Goal: Task Accomplishment & Management: Complete application form

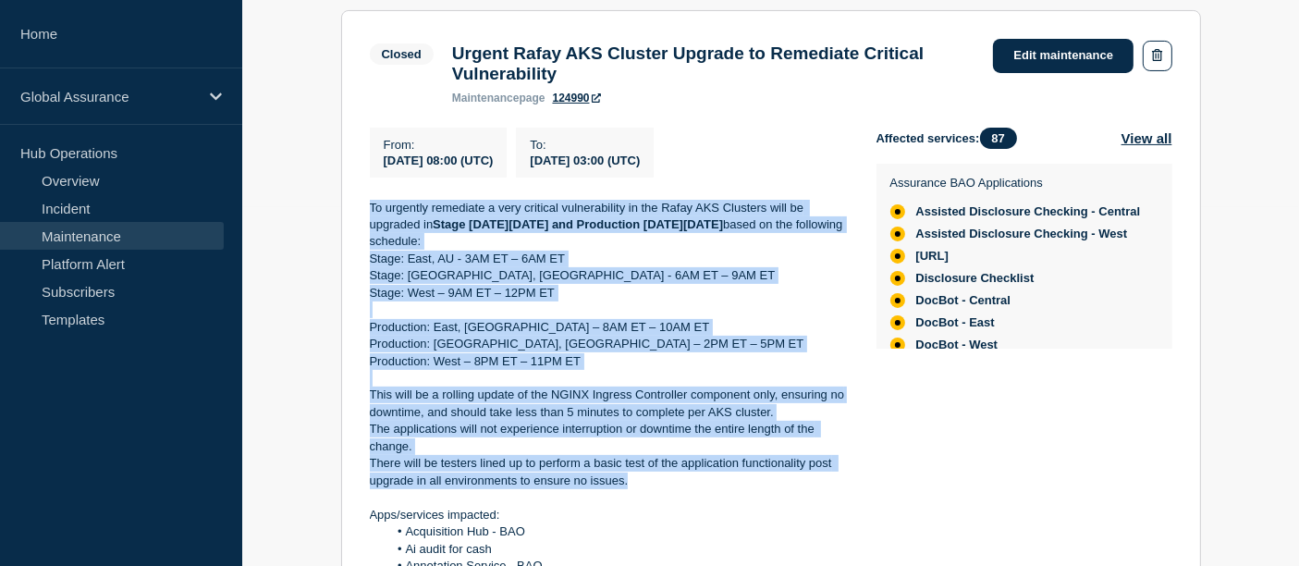
drag, startPoint x: 649, startPoint y: 494, endPoint x: 367, endPoint y: 218, distance: 394.2
copy div "To urgently remediate a very critical vulnerability in the Rafay AKS Clusters w…"
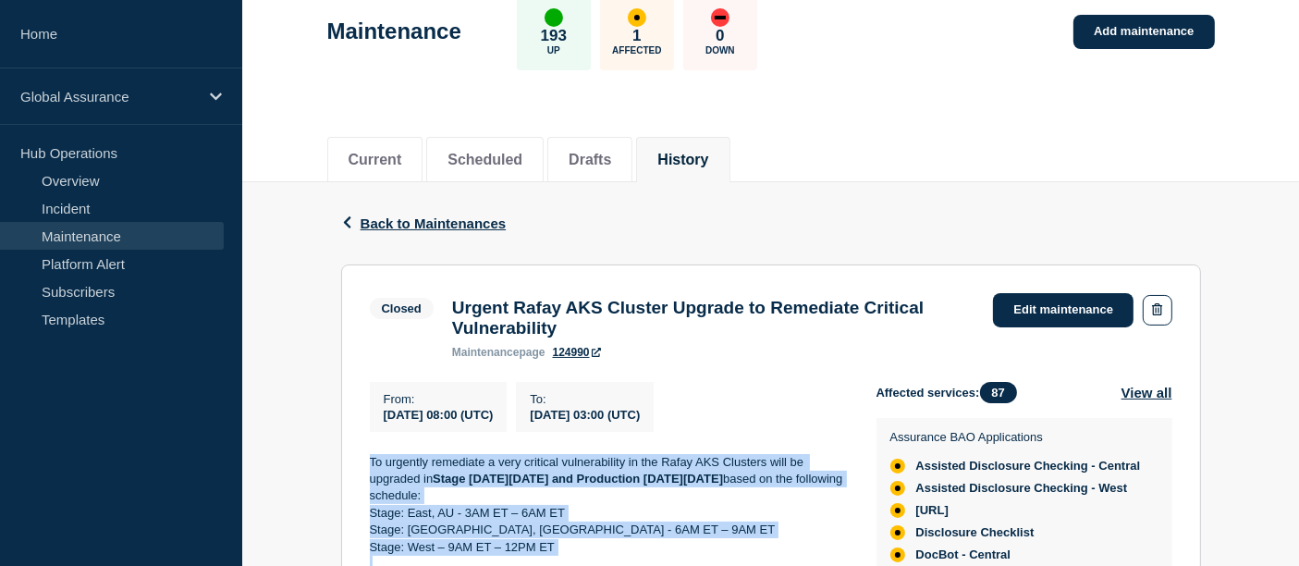
scroll to position [29, 0]
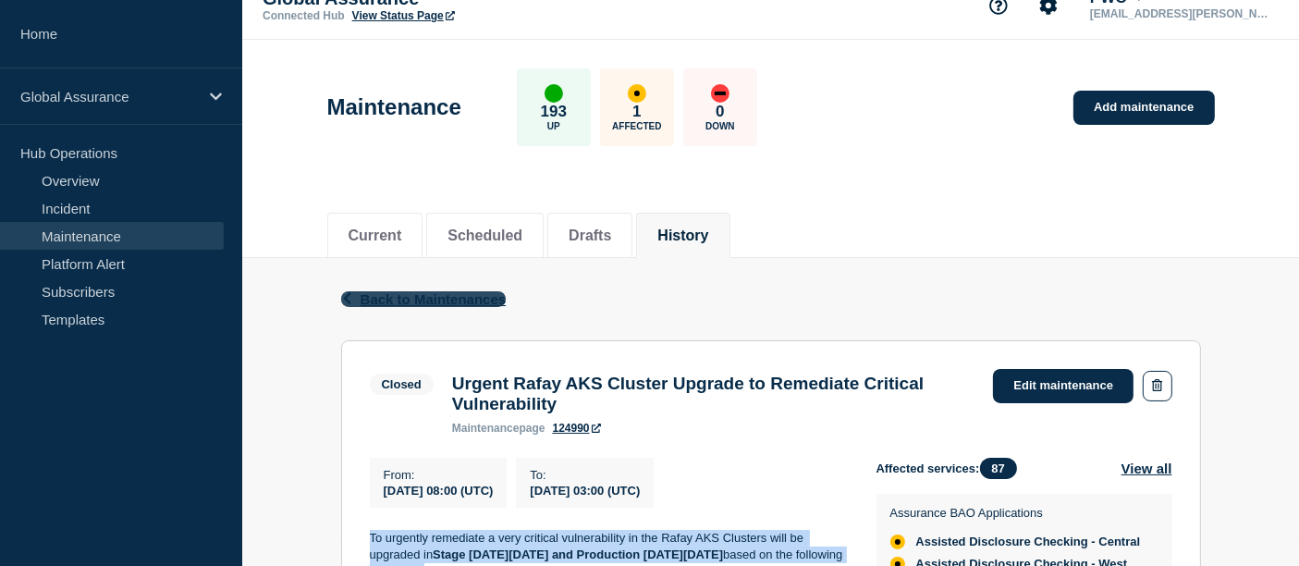
click at [385, 297] on span "Back to Maintenances" at bounding box center [434, 299] width 146 height 16
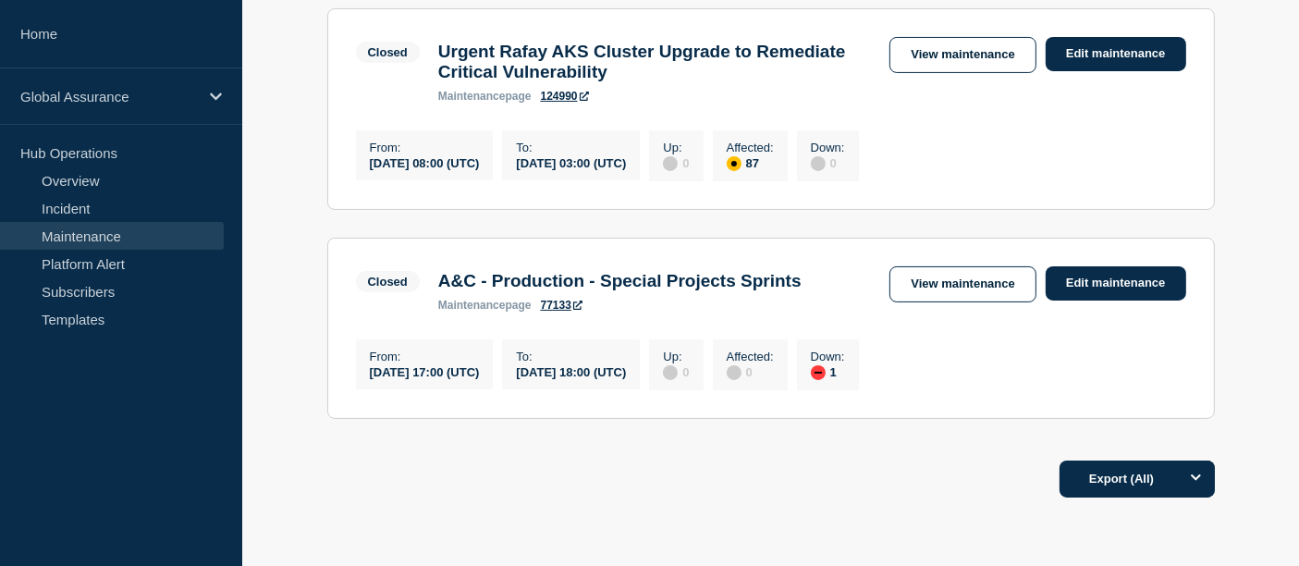
scroll to position [420, 0]
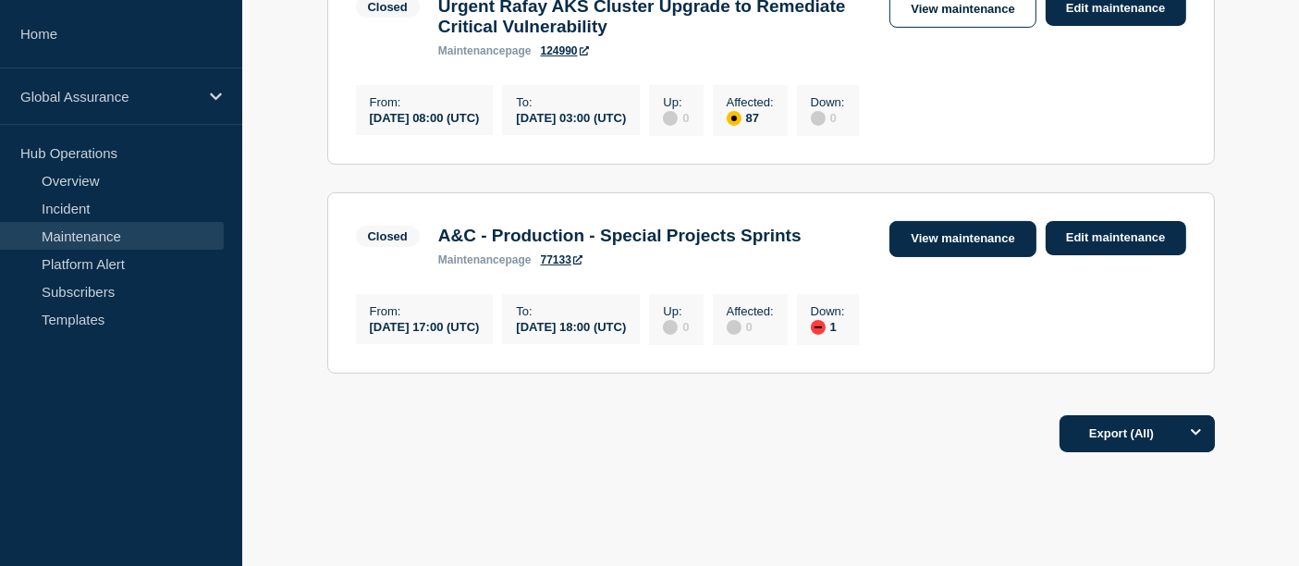
click at [959, 254] on link "View maintenance" at bounding box center [962, 239] width 146 height 36
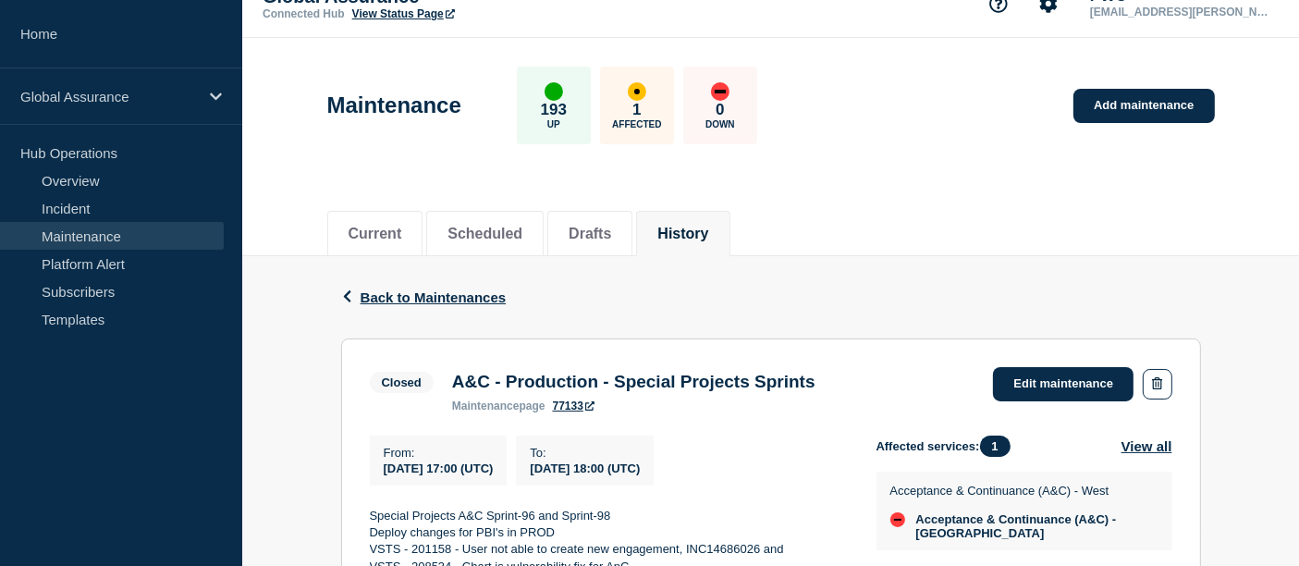
scroll to position [26, 0]
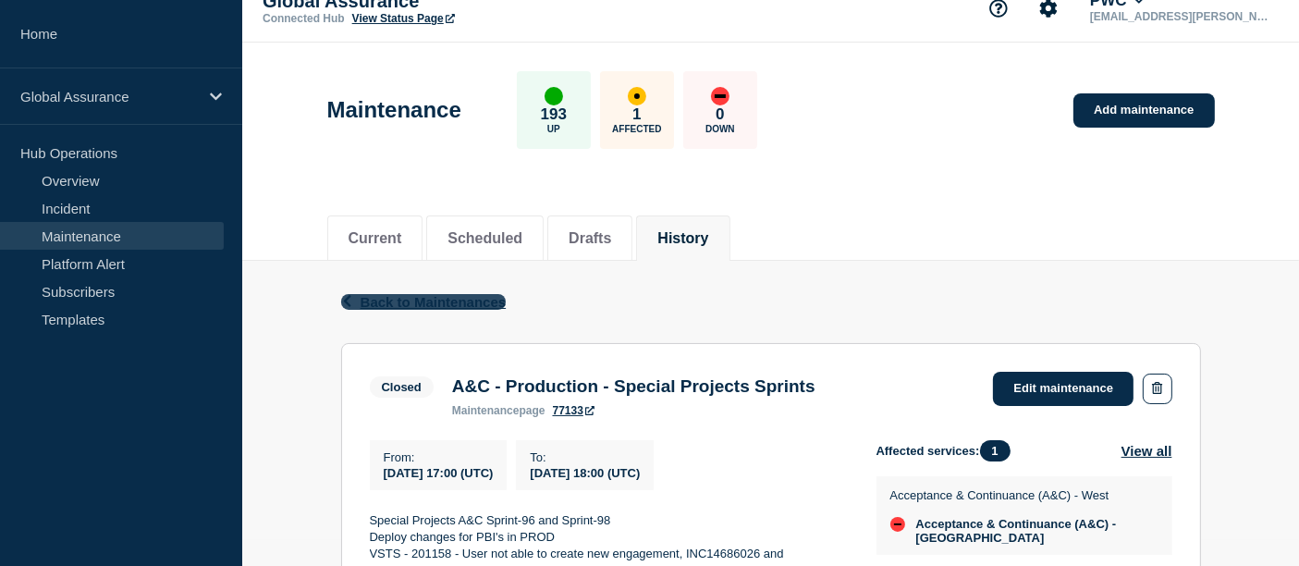
click at [349, 300] on icon "button" at bounding box center [347, 301] width 14 height 12
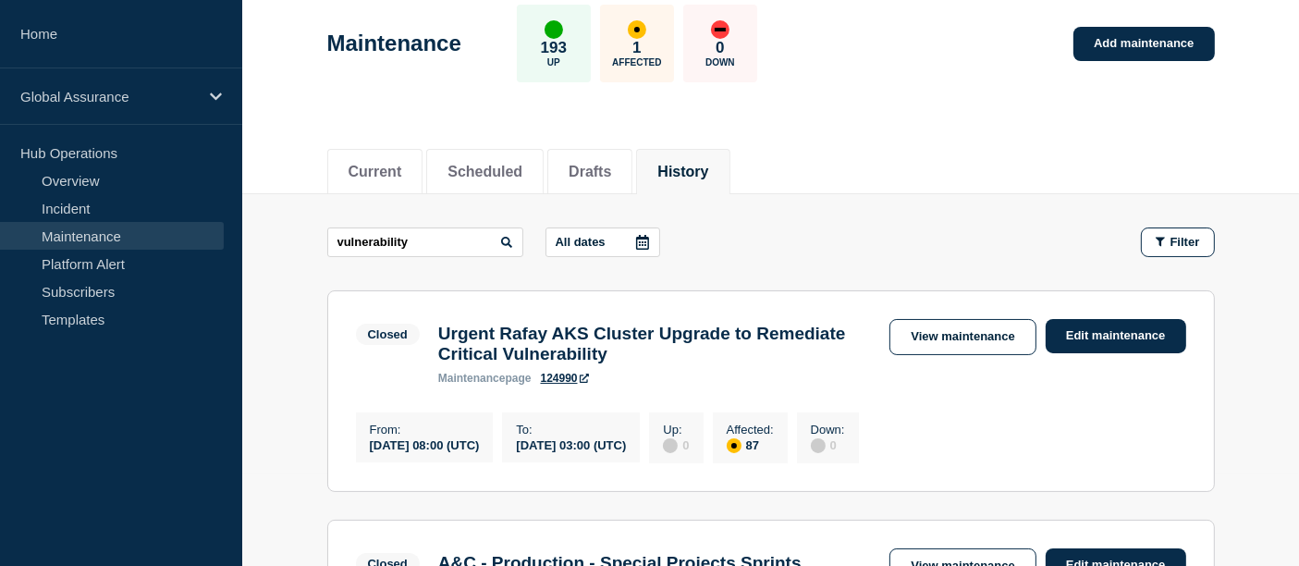
scroll to position [100, 0]
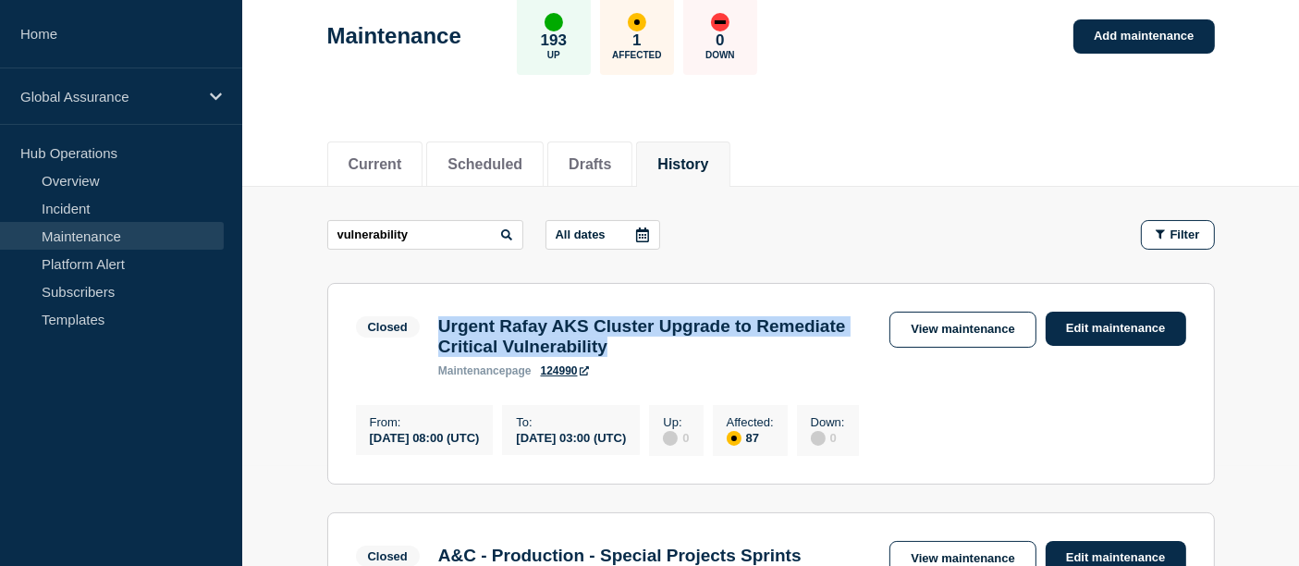
drag, startPoint x: 793, startPoint y: 349, endPoint x: 441, endPoint y: 325, distance: 353.0
click at [441, 325] on h3 "Urgent Rafay AKS Cluster Upgrade to Remediate Critical Vulnerability" at bounding box center [655, 336] width 434 height 41
copy h3 "Urgent Rafay AKS Cluster Upgrade to Remediate Critical Vulnerability"
click at [1148, 28] on link "Add maintenance" at bounding box center [1143, 36] width 141 height 34
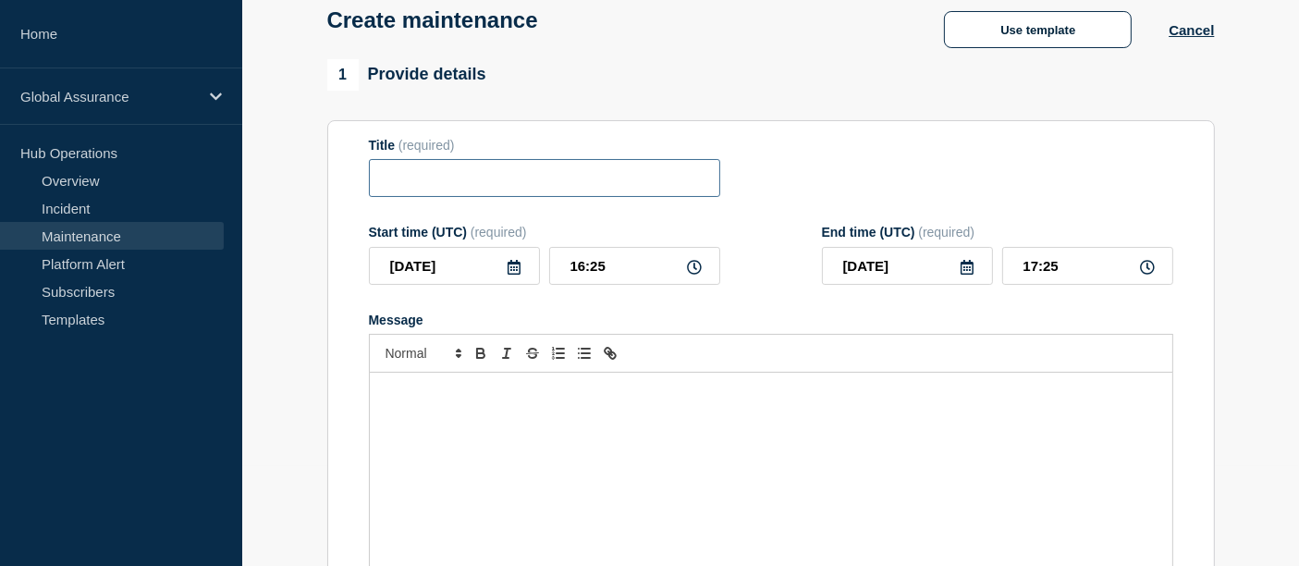
click at [476, 191] on input "Title" at bounding box center [544, 178] width 351 height 38
click at [425, 177] on input "Title" at bounding box center [544, 178] width 351 height 38
drag, startPoint x: 504, startPoint y: 184, endPoint x: 427, endPoint y: 180, distance: 76.8
click at [427, 180] on input "[URL] Production Upgrade" at bounding box center [544, 178] width 351 height 38
click at [507, 181] on input "[URL] Upgrade" at bounding box center [544, 178] width 351 height 38
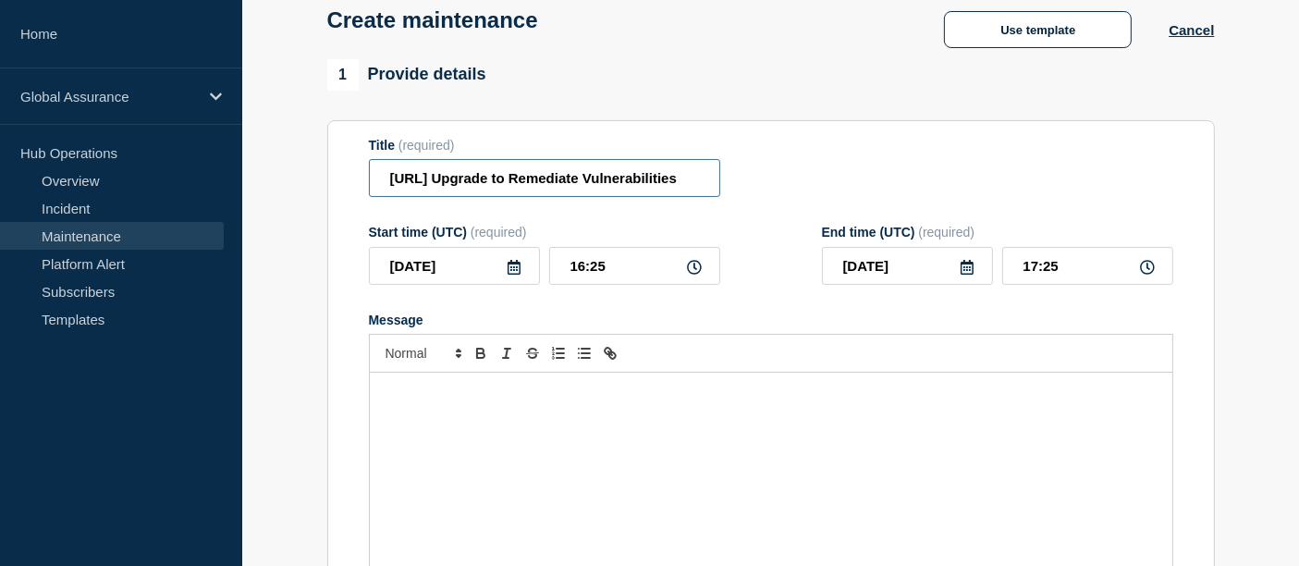
type input "[URL] Upgrade to Remediate Vulnerabilities"
click at [534, 464] on div "Message" at bounding box center [771, 484] width 802 height 222
drag, startPoint x: 683, startPoint y: 186, endPoint x: 346, endPoint y: 198, distance: 337.6
click at [346, 198] on section "Title (required) [URL] Upgrade to Remediate Vulnerabilities Start time (UTC) (r…" at bounding box center [770, 385] width 887 height 530
click at [516, 267] on icon at bounding box center [514, 267] width 13 height 15
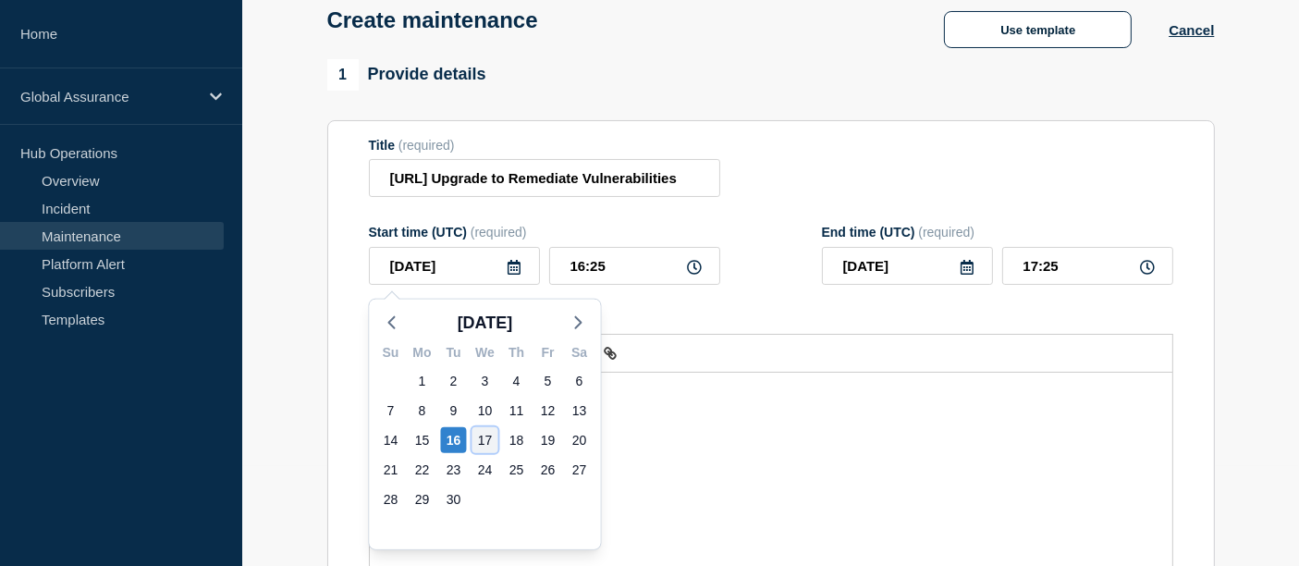
click at [485, 434] on div "17" at bounding box center [485, 440] width 26 height 26
type input "[DATE]"
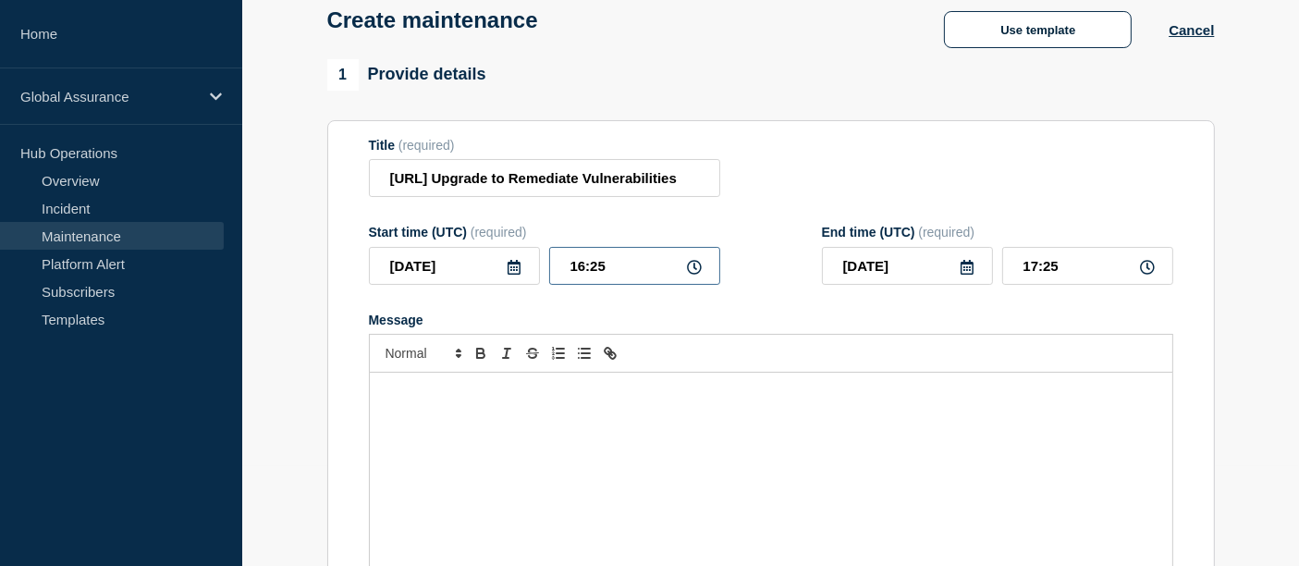
drag, startPoint x: 610, startPoint y: 263, endPoint x: 544, endPoint y: 263, distance: 66.6
click at [544, 263] on div "[DATE] 16:25" at bounding box center [544, 266] width 351 height 38
type input "18:00"
type input "23:00"
click at [474, 428] on div "Message" at bounding box center [771, 484] width 802 height 222
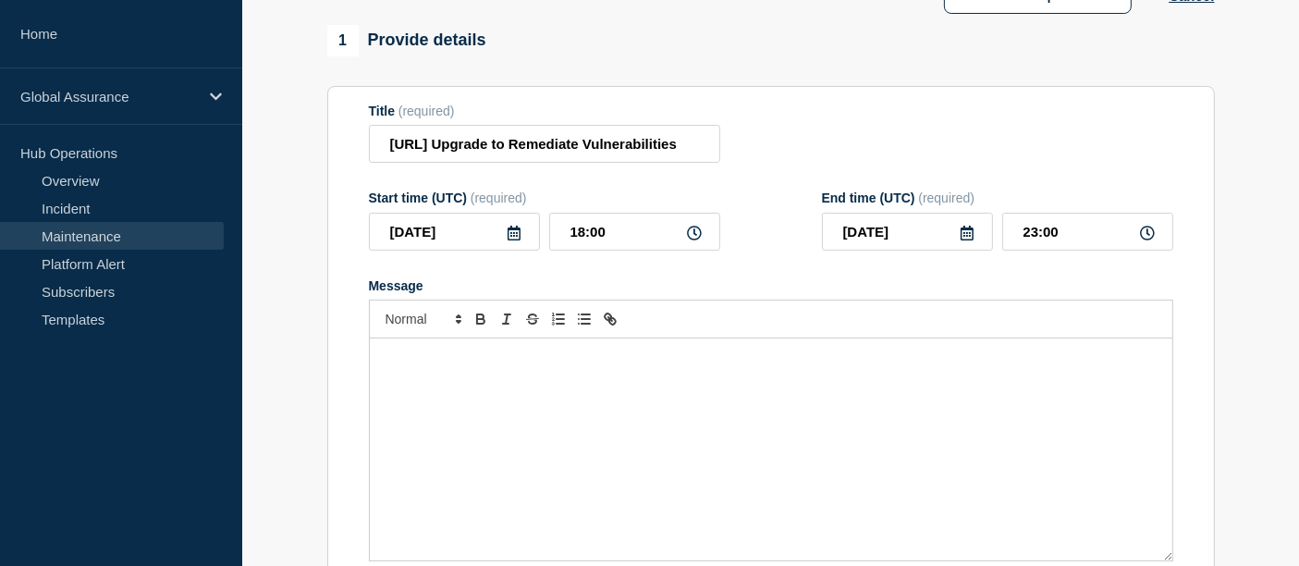
scroll to position [137, 0]
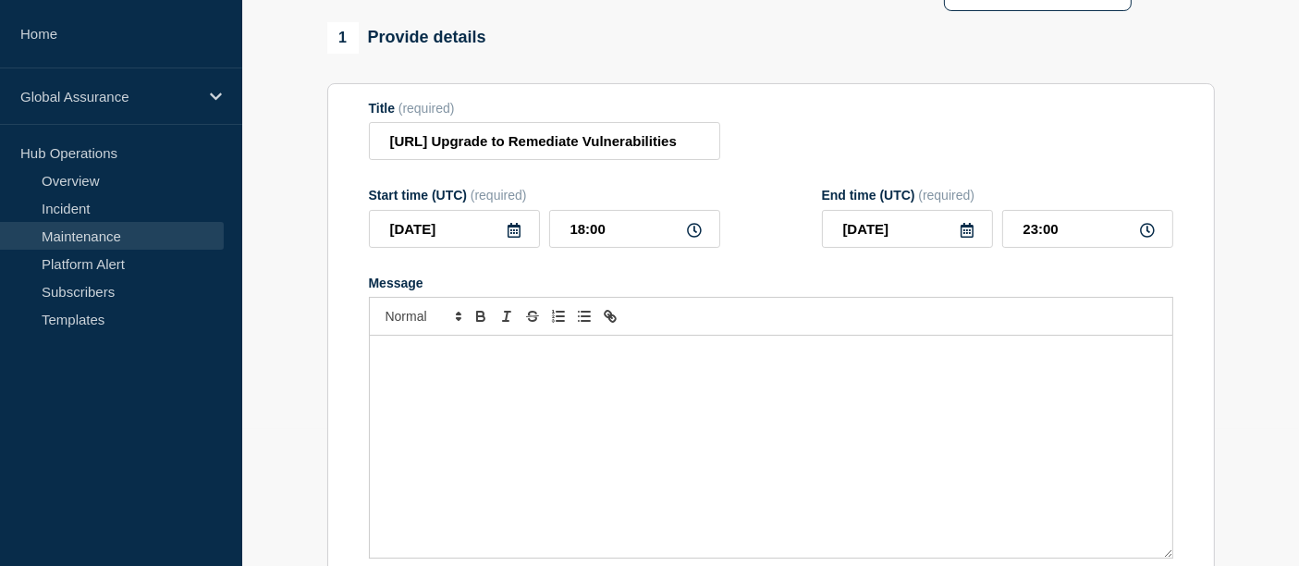
click at [512, 411] on div "Message" at bounding box center [771, 447] width 802 height 222
click at [509, 382] on div "Message" at bounding box center [771, 447] width 802 height 222
click at [432, 394] on div "Message" at bounding box center [771, 447] width 802 height 222
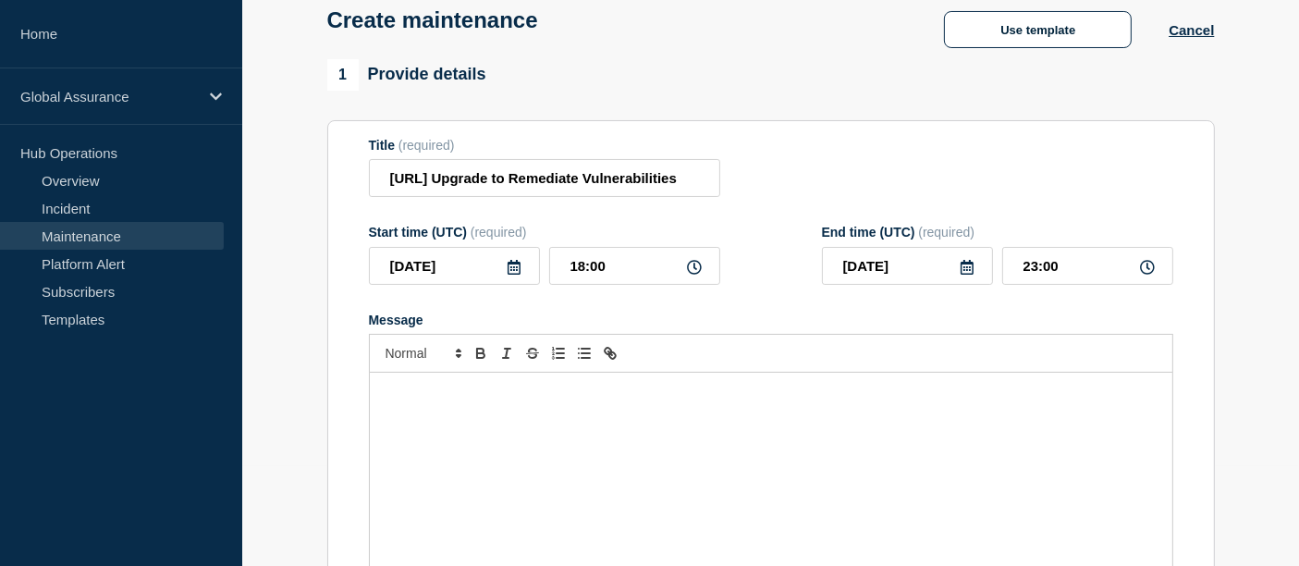
scroll to position [93, 0]
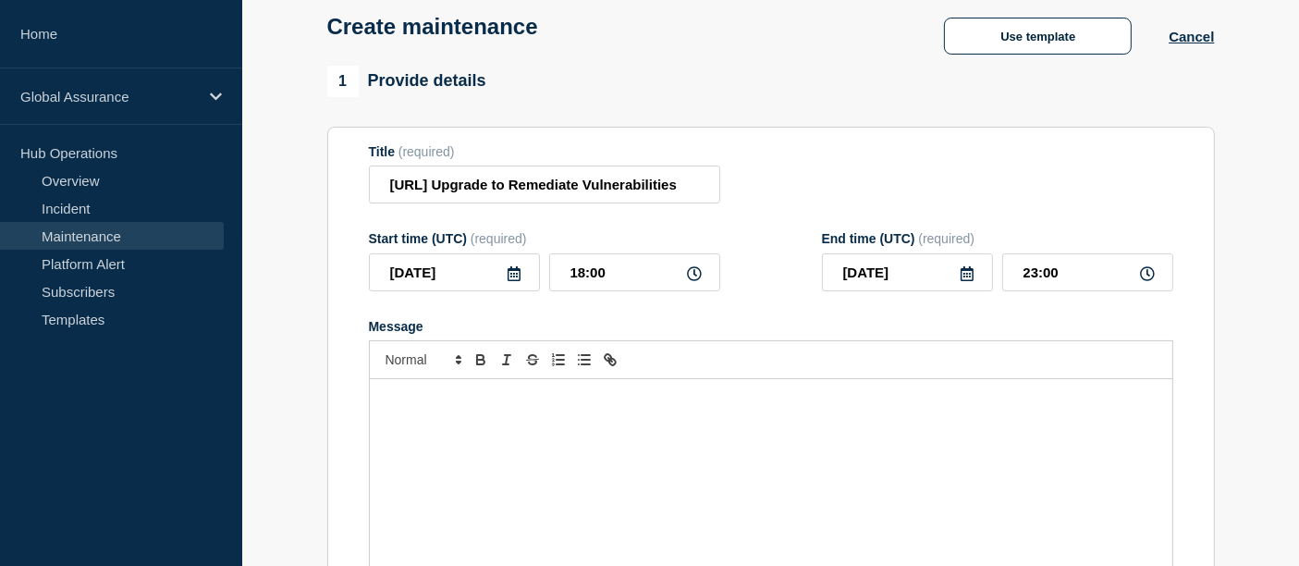
click at [409, 421] on div "Message" at bounding box center [771, 490] width 802 height 222
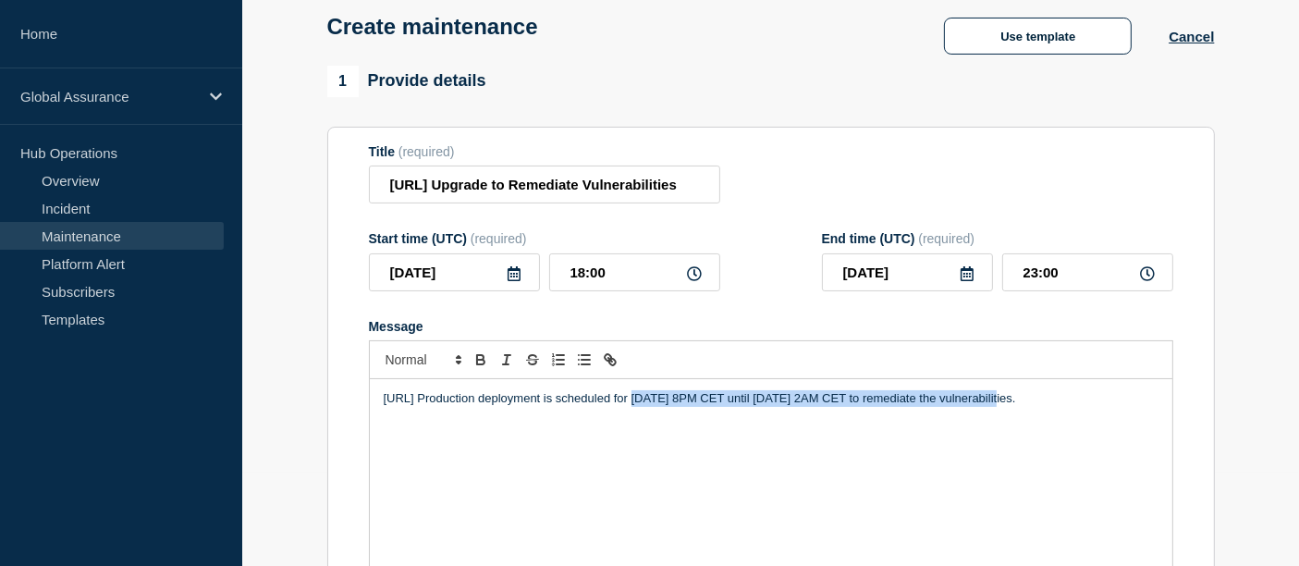
drag, startPoint x: 630, startPoint y: 400, endPoint x: 1011, endPoint y: 403, distance: 381.8
click at [1011, 403] on p "[URL] Production deployment is scheduled for [DATE] 8PM CET until [DATE] 2AM CE…" at bounding box center [771, 398] width 775 height 17
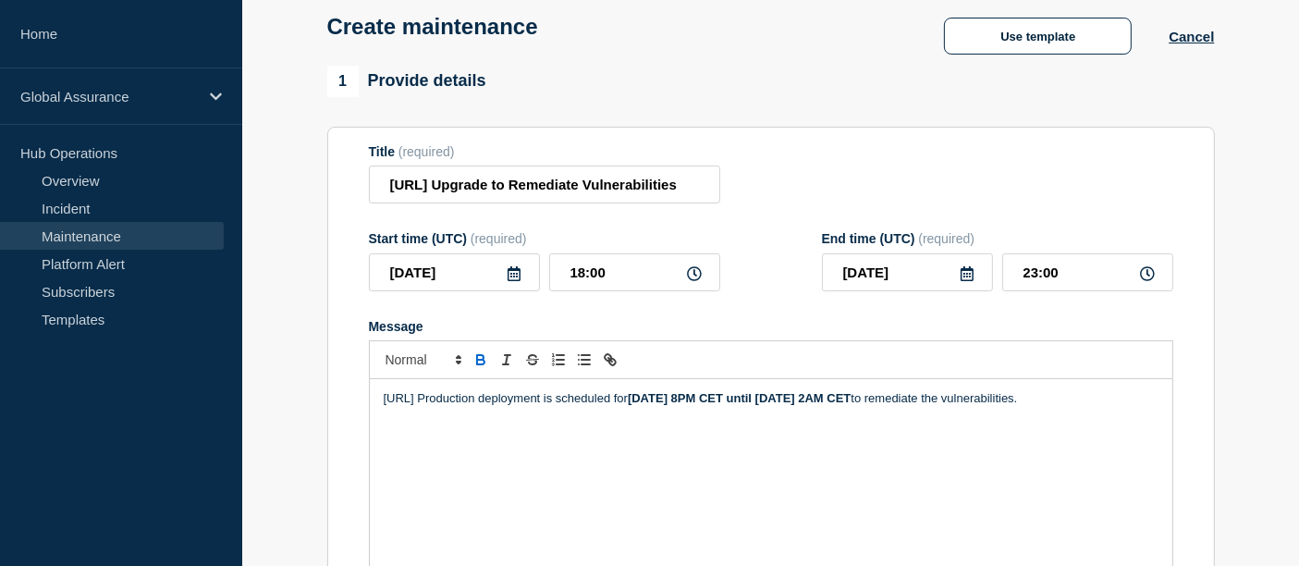
click at [471, 407] on p "[URL] Production deployment is scheduled for [DATE] 8PM CET until [DATE] 2AM CE…" at bounding box center [771, 398] width 775 height 17
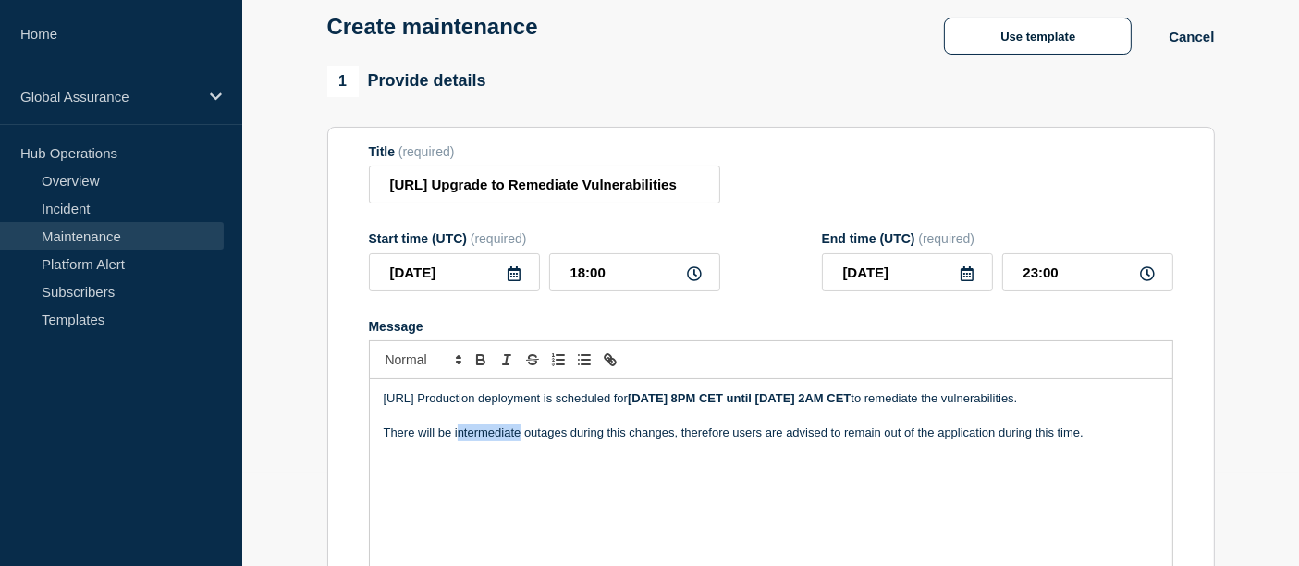
drag, startPoint x: 520, startPoint y: 458, endPoint x: 457, endPoint y: 457, distance: 62.9
click at [457, 441] on p "There will be intermediate outages during this changes, therefore users are adv…" at bounding box center [771, 432] width 775 height 17
click at [570, 441] on p "There will be initial 30 mins outages during this changes, therefore users are …" at bounding box center [771, 432] width 775 height 17
click at [673, 441] on p "There will be initial 30 mins outage during this changes, therefore users are a…" at bounding box center [771, 432] width 775 height 17
drag, startPoint x: 1118, startPoint y: 453, endPoint x: 1030, endPoint y: 450, distance: 87.9
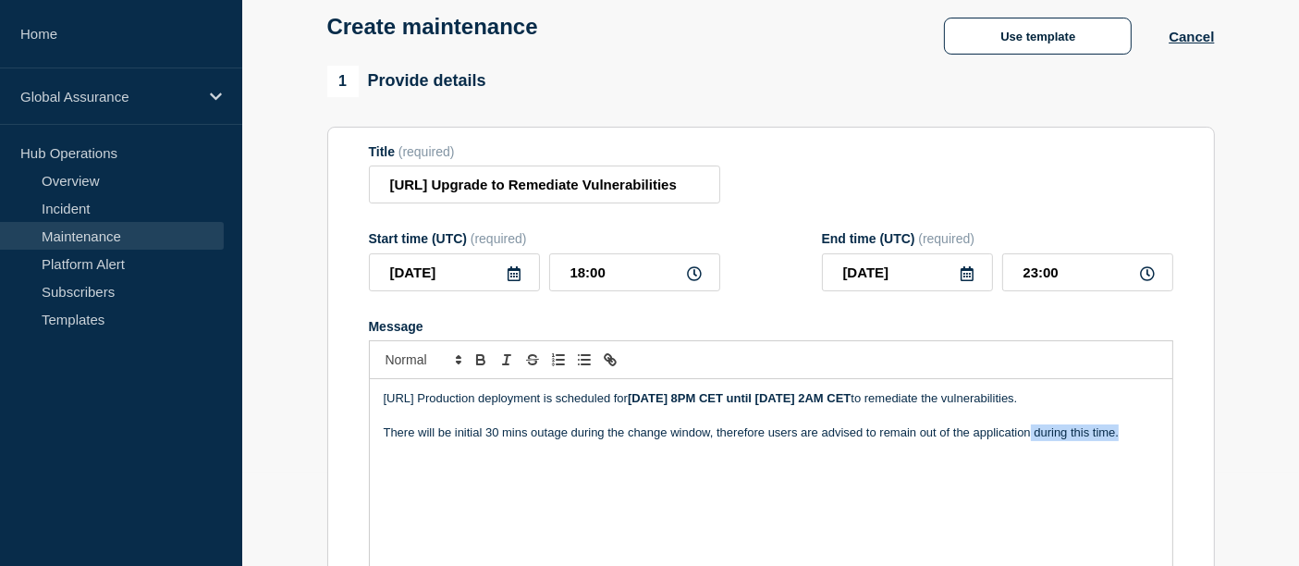
click at [1030, 441] on p "There will be initial 30 mins outage during the change window, therefore users …" at bounding box center [771, 432] width 775 height 17
click at [573, 495] on div "[URL] Production deployment is scheduled for [DATE] 8PM CET until [DATE] 2AM CE…" at bounding box center [771, 490] width 802 height 222
drag, startPoint x: 1028, startPoint y: 453, endPoint x: 1143, endPoint y: 461, distance: 114.9
click at [1143, 441] on p "There will be initial 30 mins outage during the change window, therefore users …" at bounding box center [771, 432] width 775 height 17
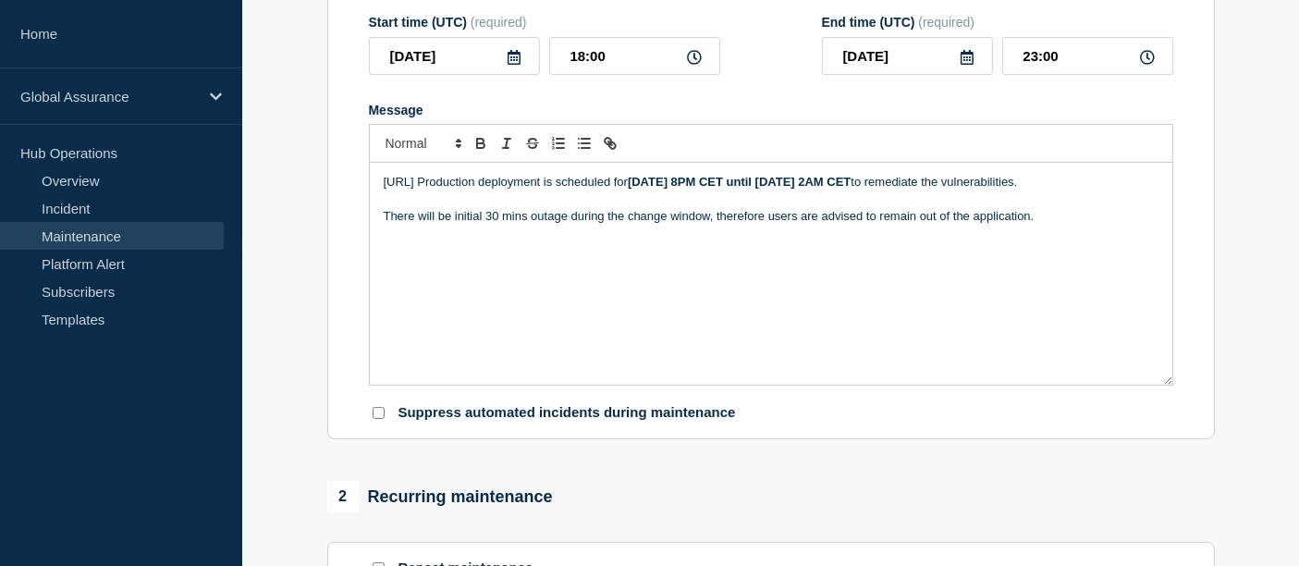
scroll to position [314, 0]
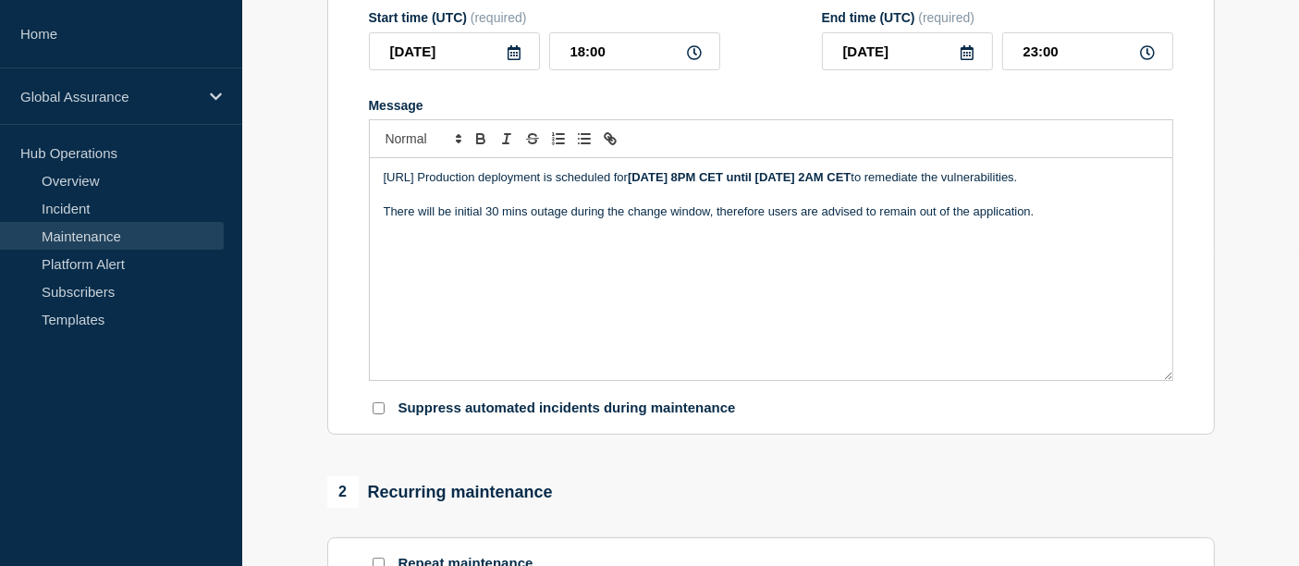
click at [378, 413] on input "Suppress automated incidents during maintenance" at bounding box center [379, 408] width 12 height 12
checkbox input "true"
click at [966, 60] on icon at bounding box center [967, 52] width 15 height 15
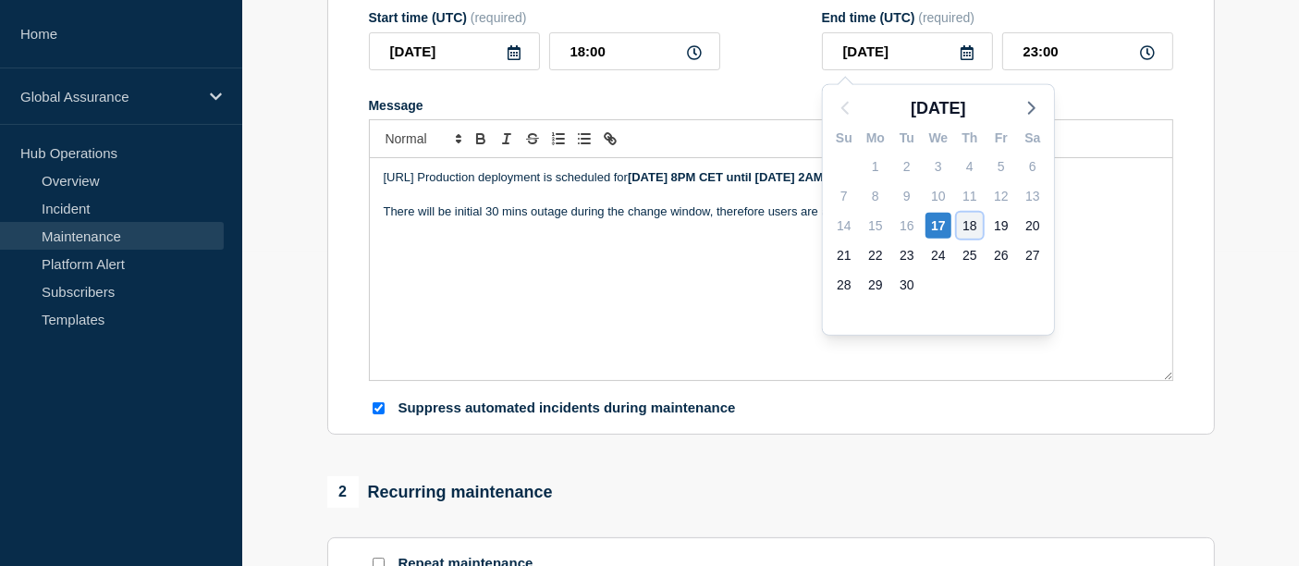
click at [977, 226] on div "18" at bounding box center [970, 226] width 26 height 26
type input "[DATE]"
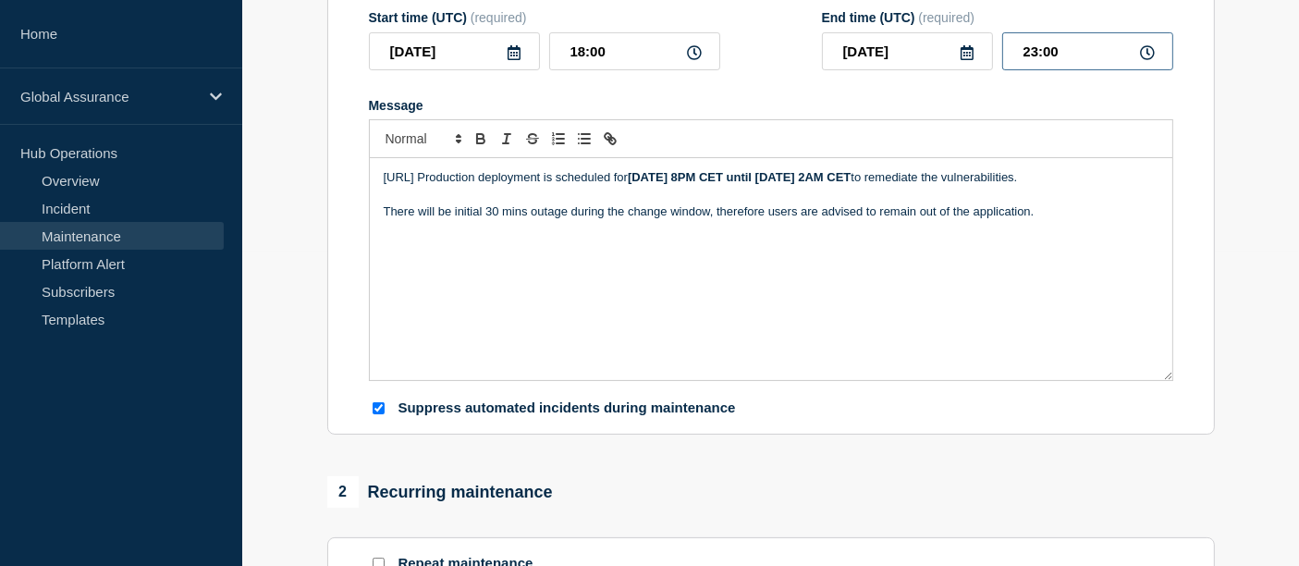
click at [1068, 55] on input "23:00" at bounding box center [1087, 51] width 171 height 38
click at [969, 58] on icon at bounding box center [967, 52] width 15 height 15
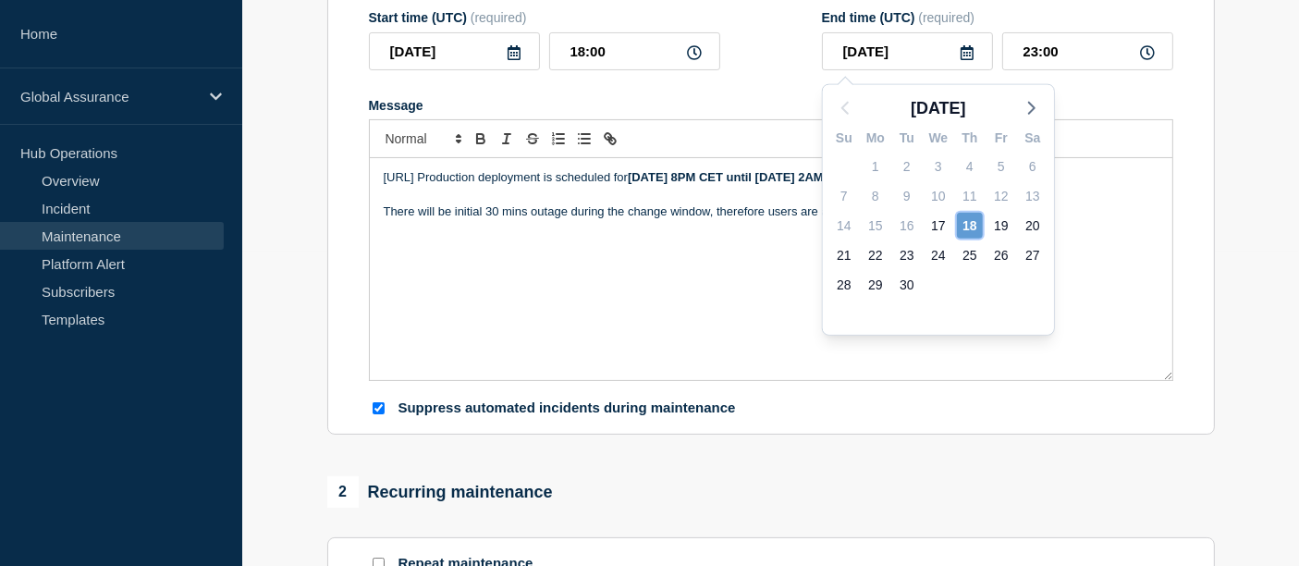
click at [977, 226] on div "18" at bounding box center [970, 226] width 26 height 26
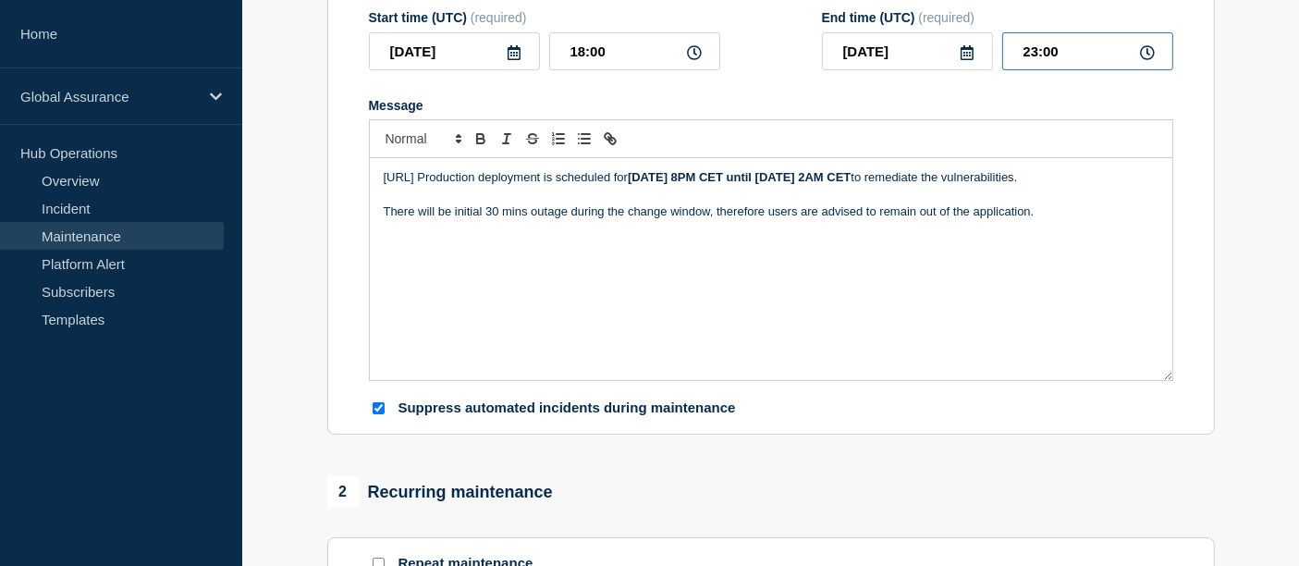
drag, startPoint x: 1067, startPoint y: 55, endPoint x: 1019, endPoint y: 55, distance: 48.1
click at [1019, 55] on input "23:00" at bounding box center [1087, 51] width 171 height 38
type input "01:00"
click at [695, 299] on div "[URL] Production deployment is scheduled for [DATE] 8PM CET until [DATE] 2AM CE…" at bounding box center [771, 269] width 802 height 222
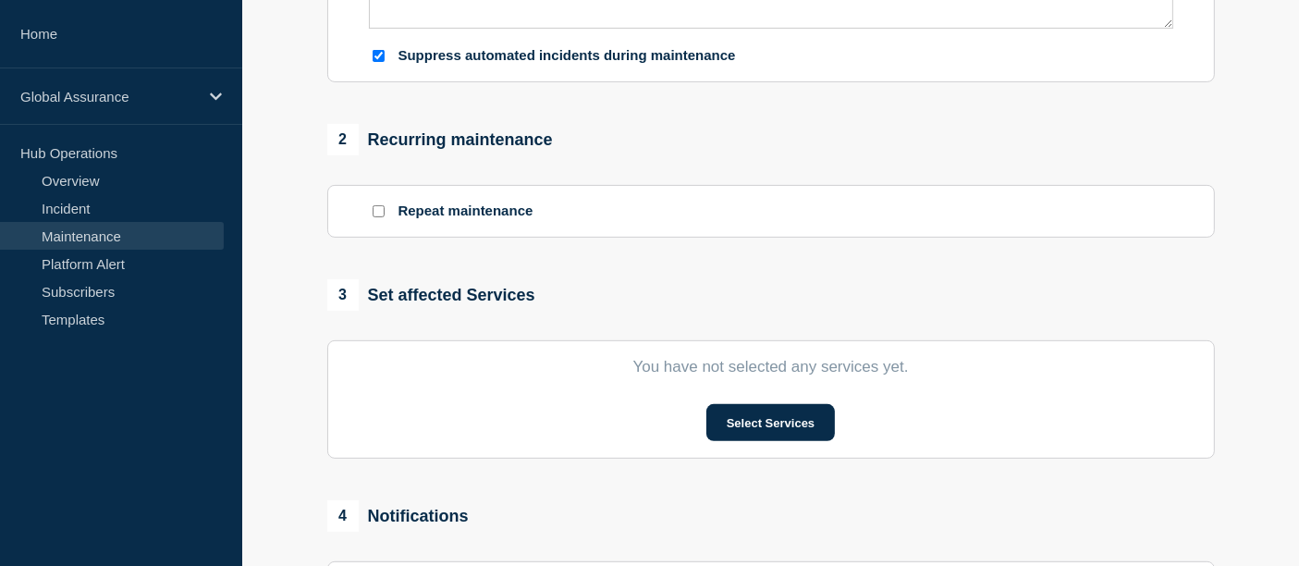
scroll to position [673, 0]
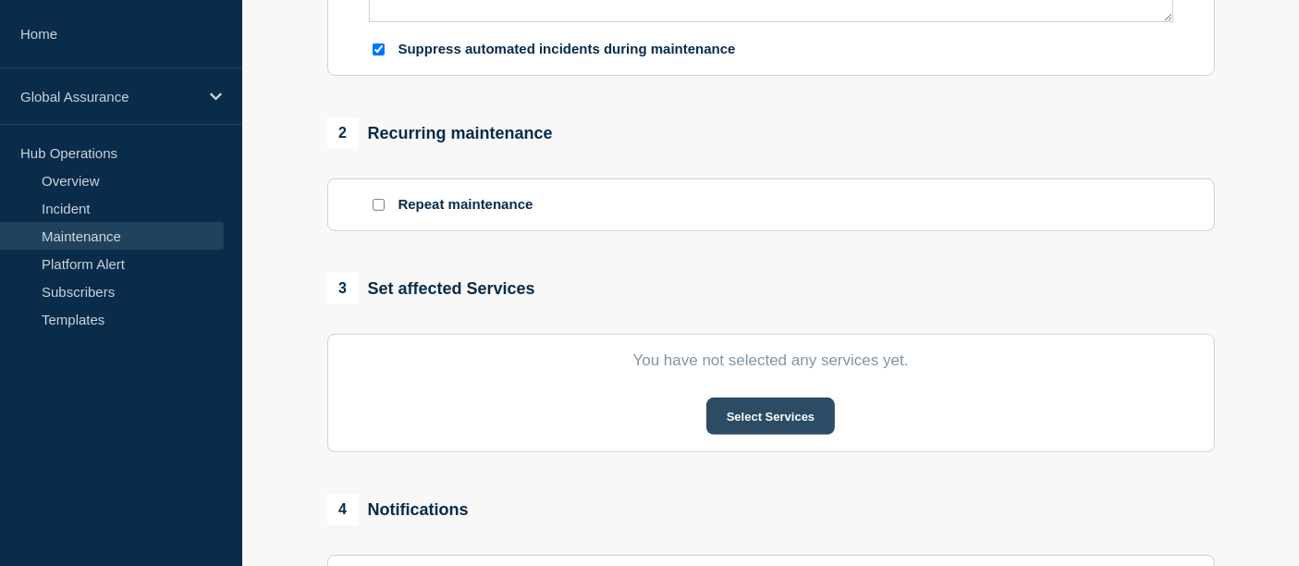
click at [759, 429] on button "Select Services" at bounding box center [770, 415] width 128 height 37
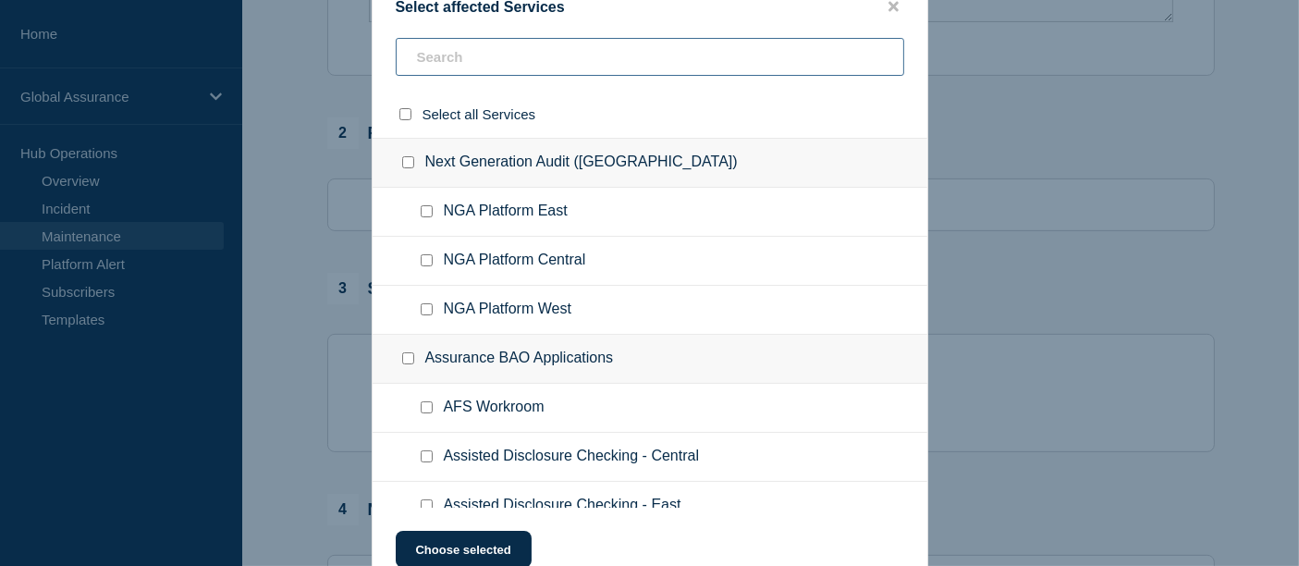
click at [474, 66] on input "text" at bounding box center [650, 57] width 508 height 38
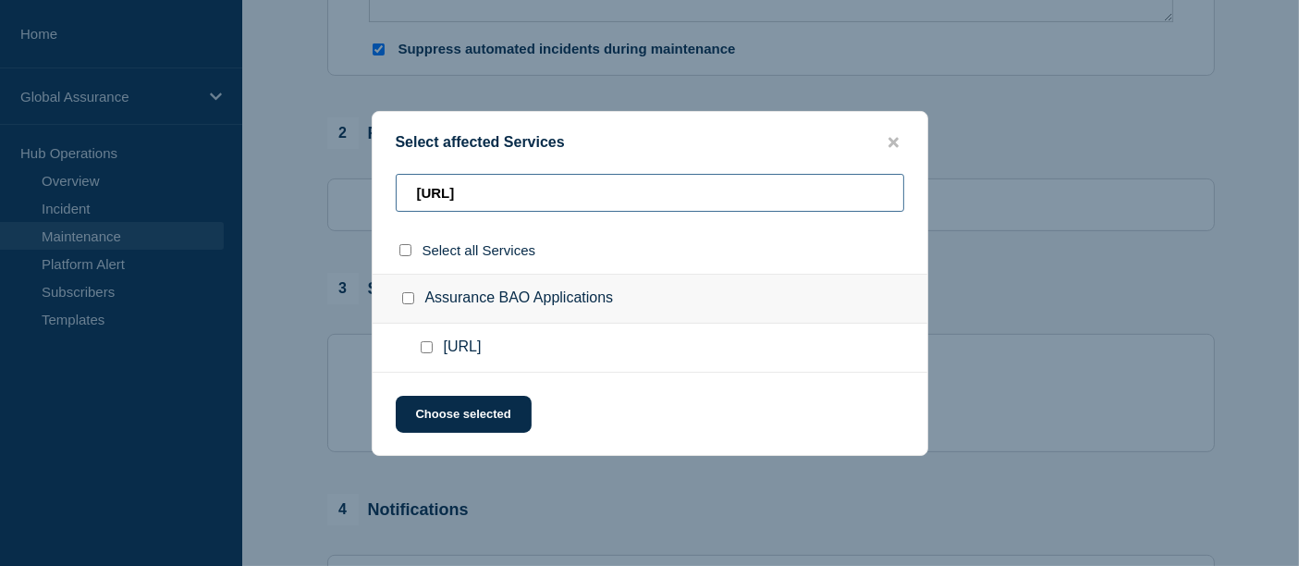
type input "[URL]"
click at [425, 351] on input "GL.ai checkbox" at bounding box center [427, 347] width 12 height 12
checkbox input "true"
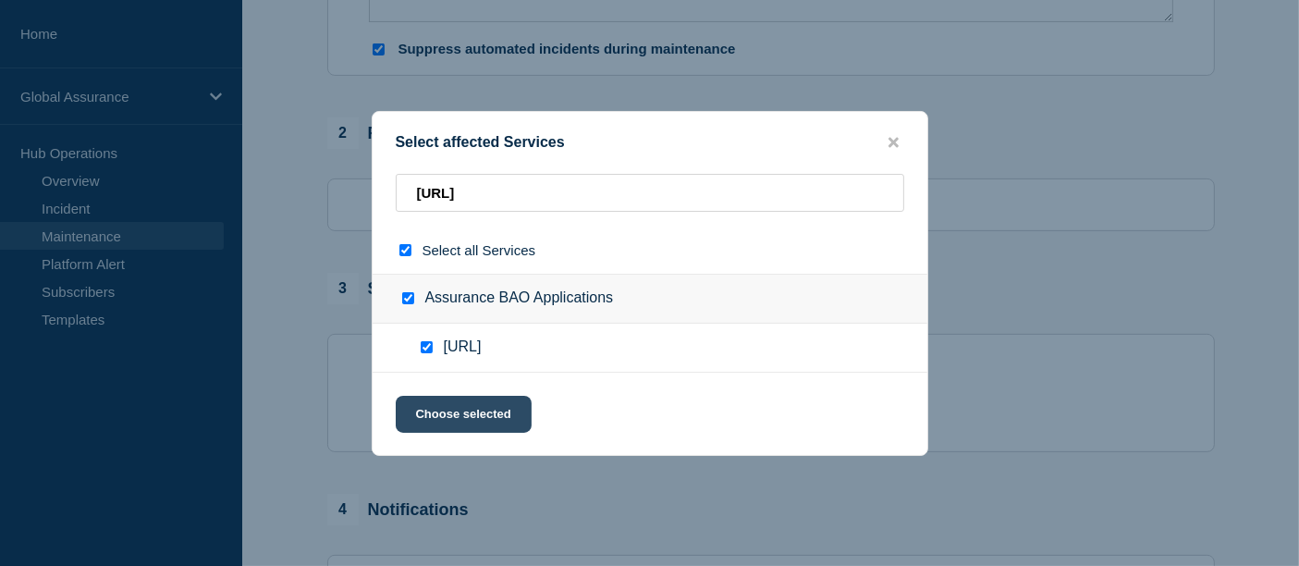
click at [461, 417] on button "Choose selected" at bounding box center [464, 414] width 136 height 37
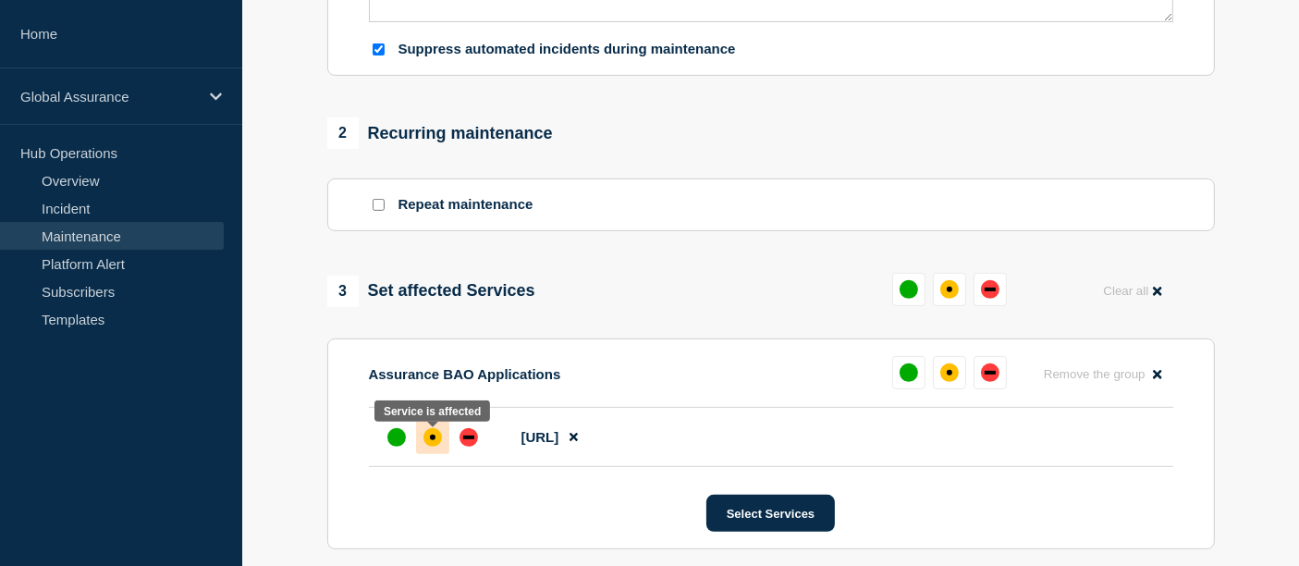
click at [432, 440] on div "affected" at bounding box center [433, 437] width 6 height 6
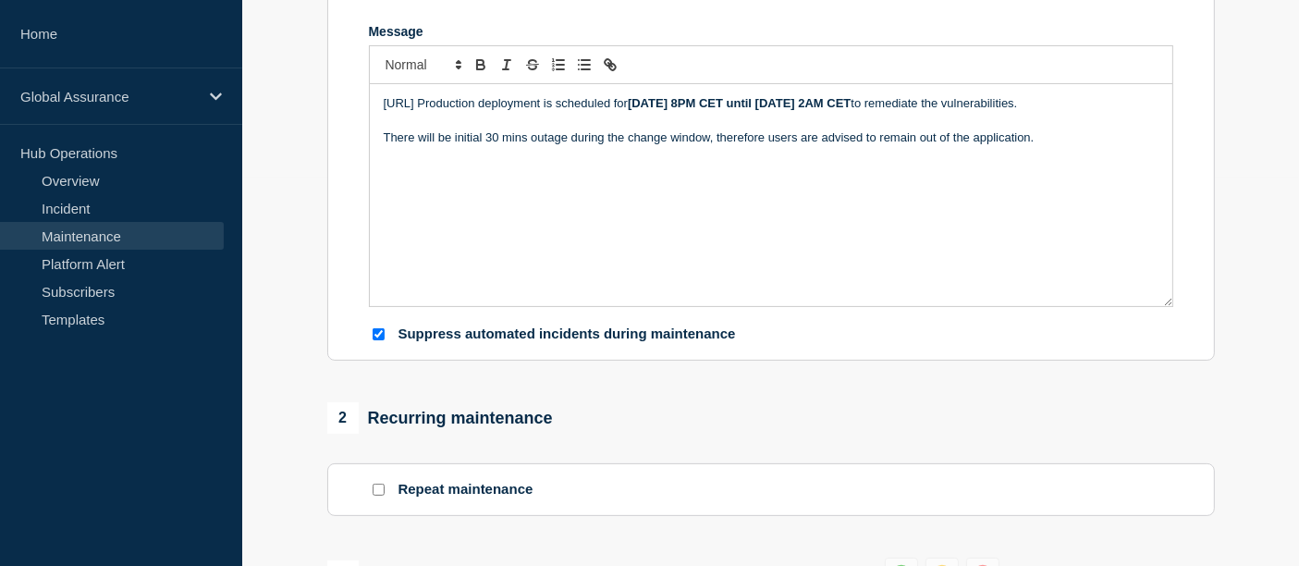
scroll to position [158, 0]
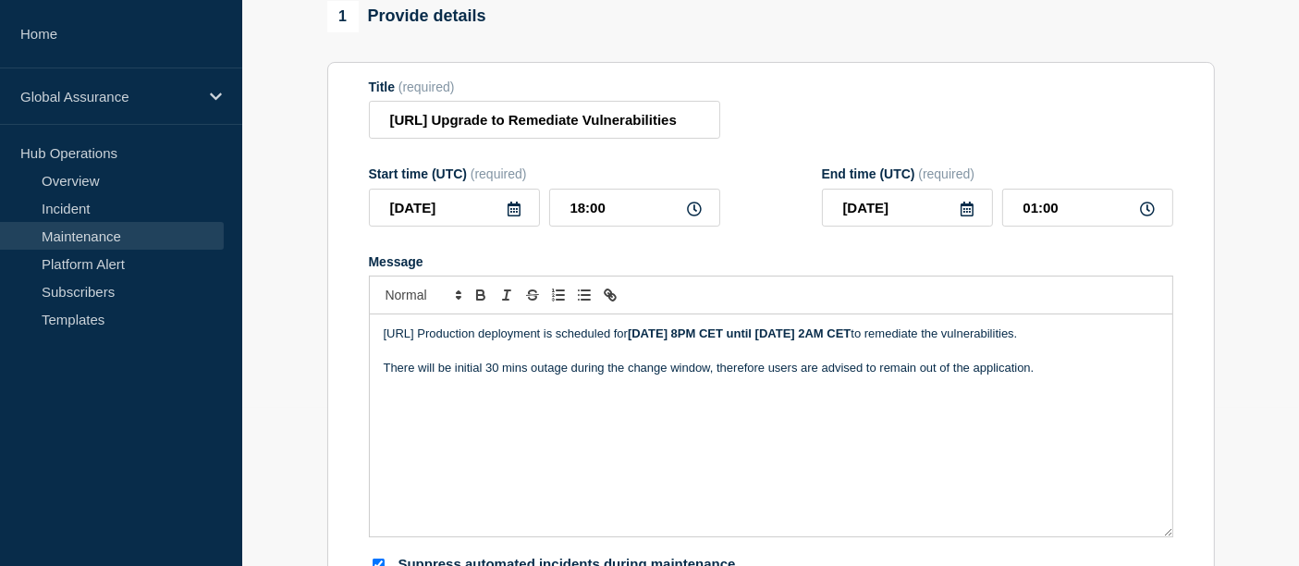
click at [752, 340] on strong "[DATE] 8PM CET until [DATE] 2AM CET" at bounding box center [739, 333] width 223 height 14
click at [850, 340] on strong "[DATE] 8PM CET until [DATE] 2AM CET" at bounding box center [739, 333] width 223 height 14
click at [740, 376] on p "There will be initial 30 mins outage during the change window, therefore users …" at bounding box center [771, 368] width 775 height 17
click at [850, 339] on strong "[DATE] 8PM CET until [DATE] 2AM CET" at bounding box center [739, 333] width 223 height 14
click at [877, 376] on p "There will be initial 30 mins outage during the change window, therefore users …" at bounding box center [771, 368] width 775 height 17
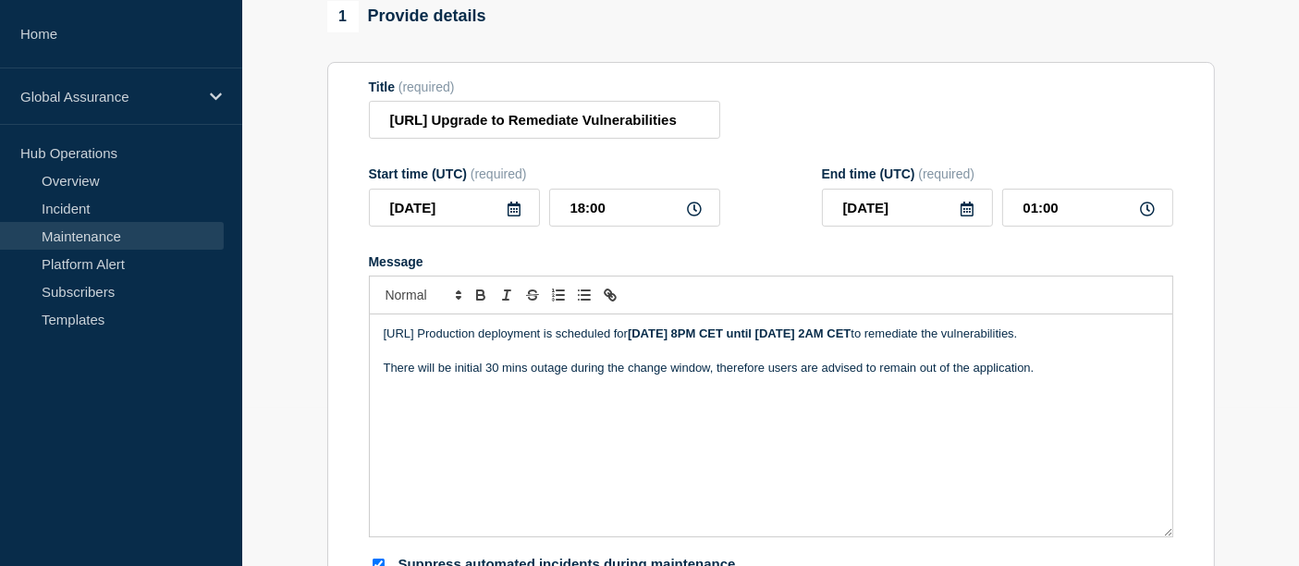
click at [850, 338] on strong "[DATE] 8PM CET until [DATE] 2AM CET" at bounding box center [739, 333] width 223 height 14
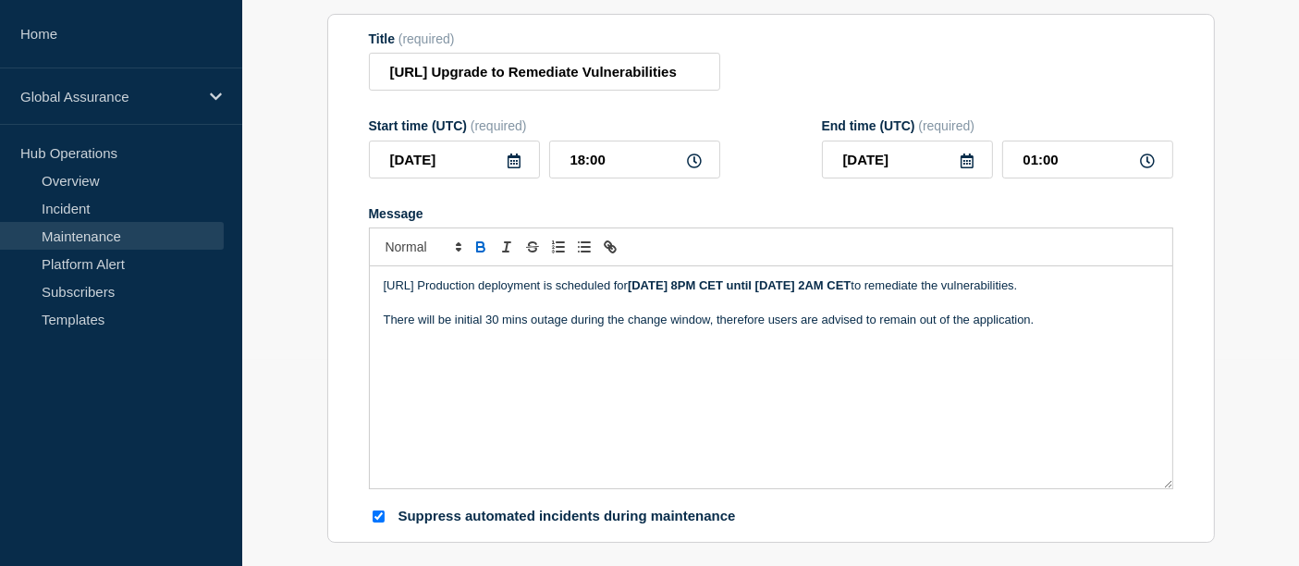
scroll to position [222, 0]
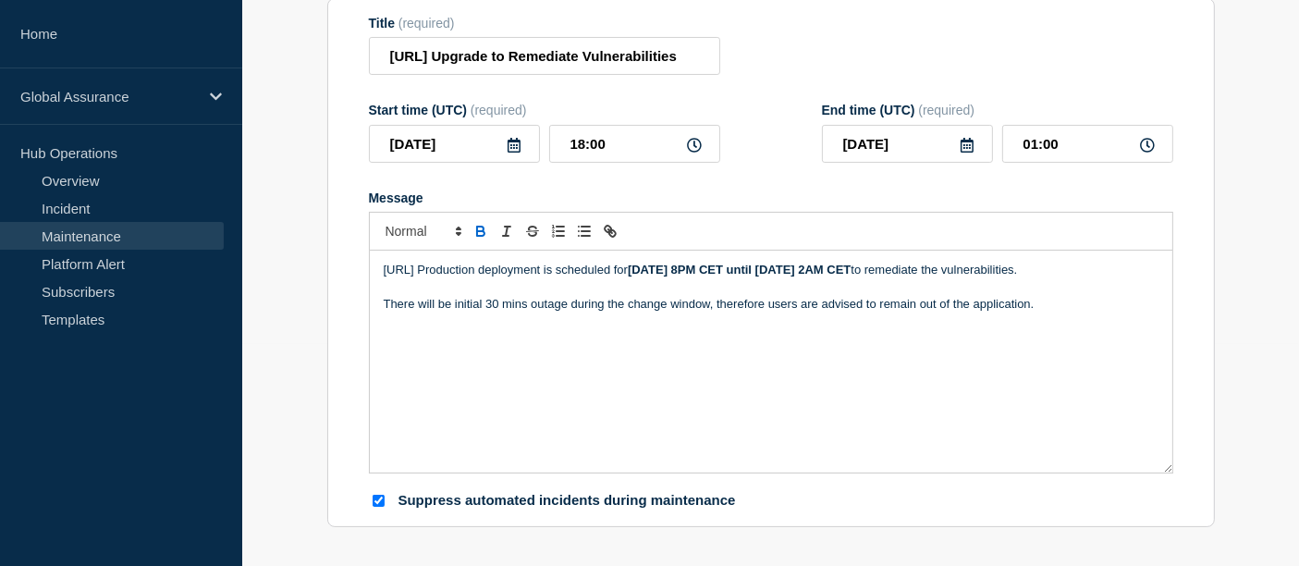
click at [459, 278] on p "[URL] Production deployment is scheduled for [DATE] 8PM CET until [DATE] 2AM CE…" at bounding box center [771, 270] width 775 height 17
click at [425, 312] on p "There will be initial 30 mins outage during the change window, therefore users …" at bounding box center [771, 304] width 775 height 17
click at [422, 337] on div "[URL] Production deployment is scheduled for [DATE] 8PM CET until [DATE] 2AM CE…" at bounding box center [771, 362] width 802 height 222
click at [657, 349] on div "[URL] Production deployment is scheduled for [DATE] 8PM CET until [DATE] 2AM CE…" at bounding box center [771, 362] width 802 height 222
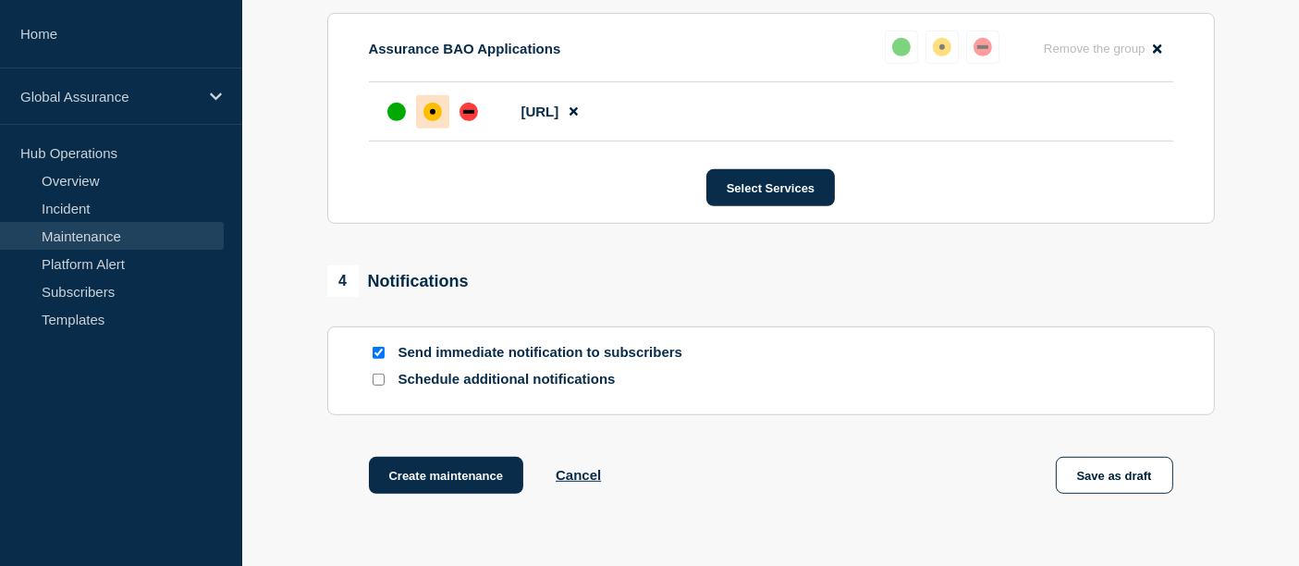
scroll to position [1000, 0]
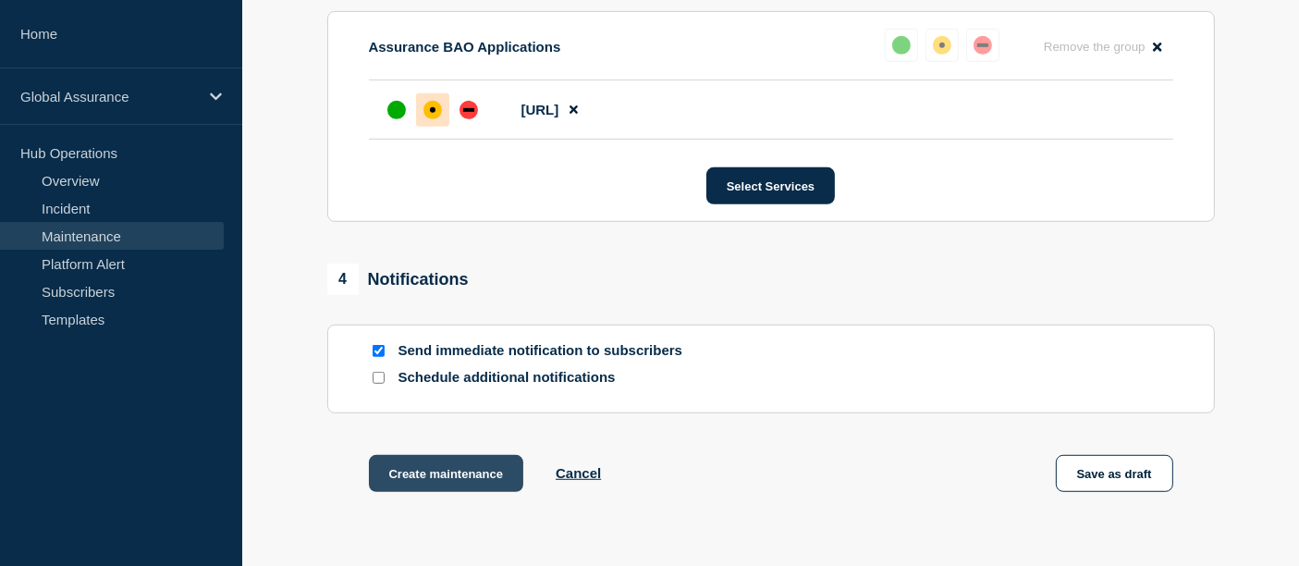
click at [438, 483] on button "Create maintenance" at bounding box center [446, 473] width 155 height 37
